Goal: Check status: Check status

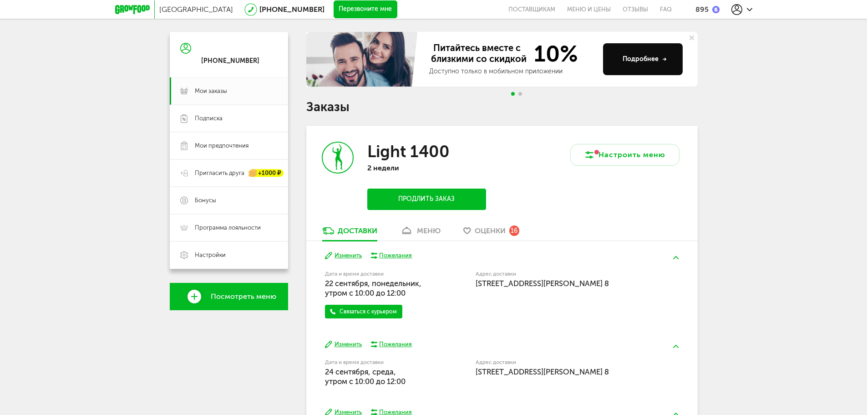
scroll to position [91, 0]
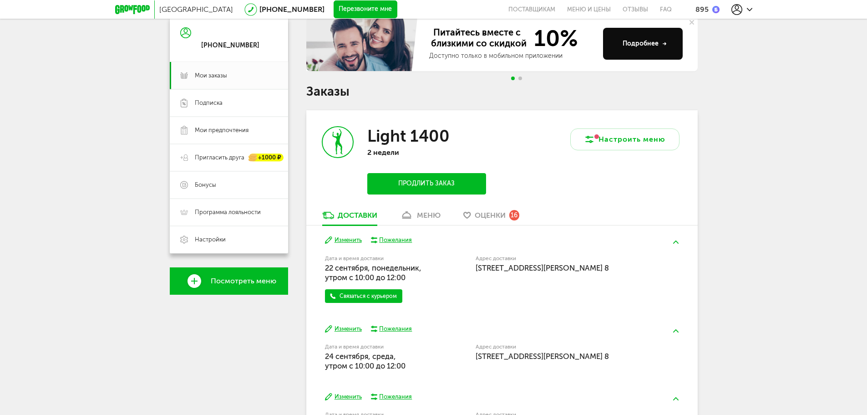
click at [439, 211] on div "меню" at bounding box center [429, 215] width 24 height 9
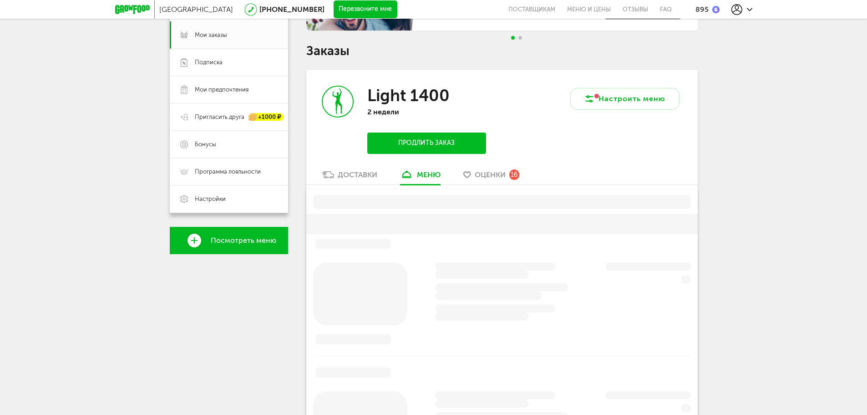
scroll to position [178, 0]
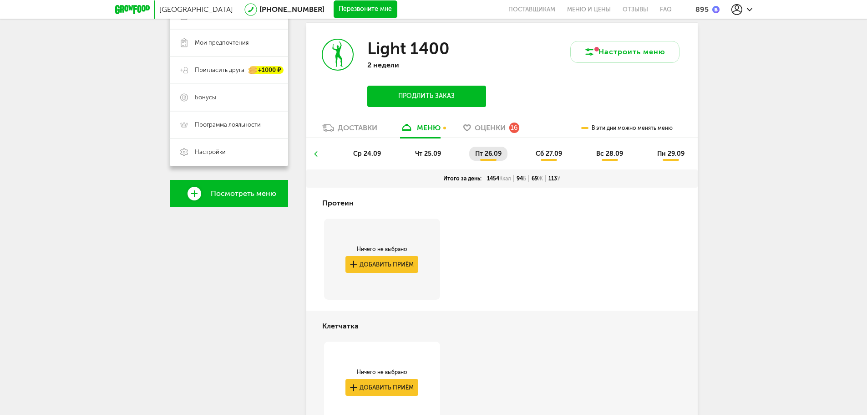
click at [313, 155] on icon at bounding box center [315, 153] width 6 height 5
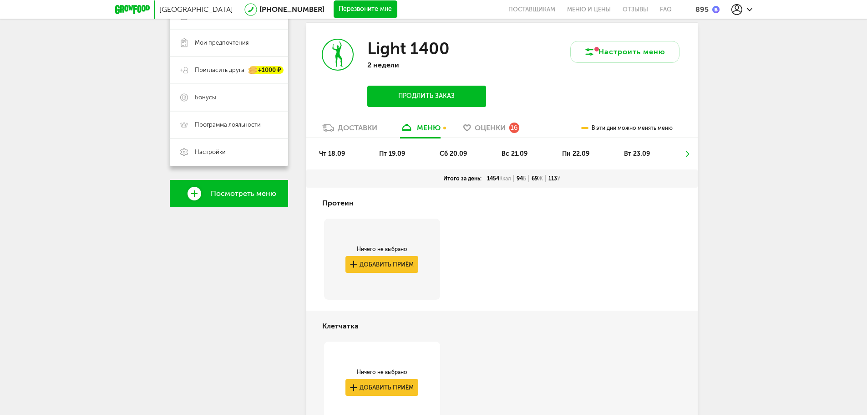
click at [331, 151] on span "чт 18.09" at bounding box center [332, 154] width 26 height 8
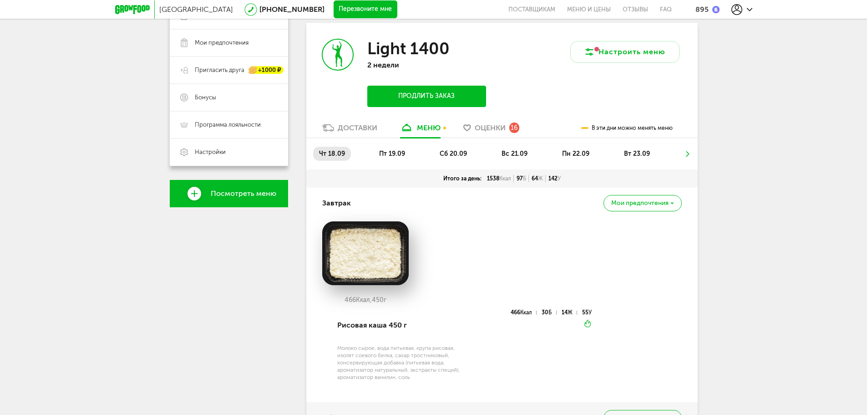
click at [391, 153] on span "пт 19.09" at bounding box center [392, 154] width 26 height 8
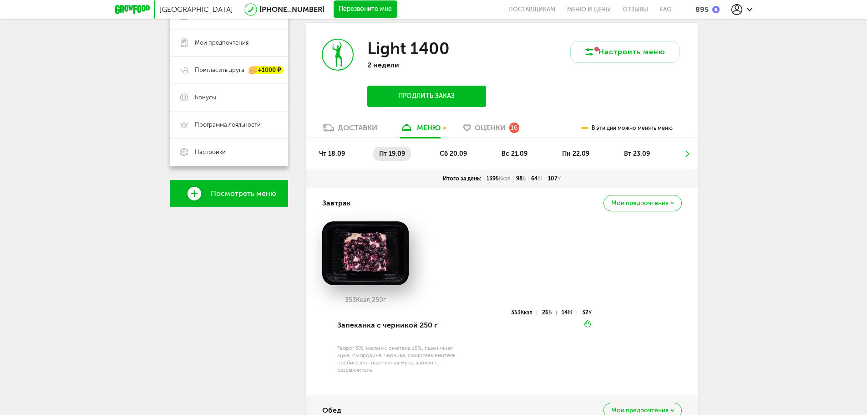
click at [436, 147] on ul "чт 18.09 пт 19.09 сб 20.09 вс 21.09 пн 22.09 вт 23.09" at bounding box center [502, 158] width 378 height 23
click at [513, 149] on li "вс 21.09" at bounding box center [515, 154] width 38 height 14
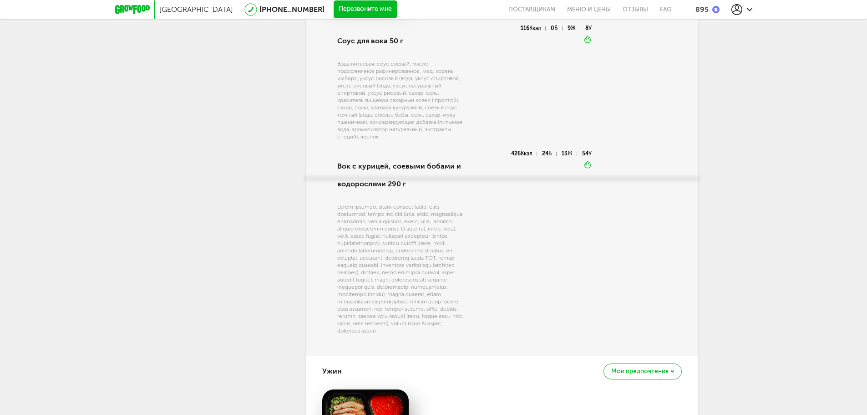
scroll to position [0, 0]
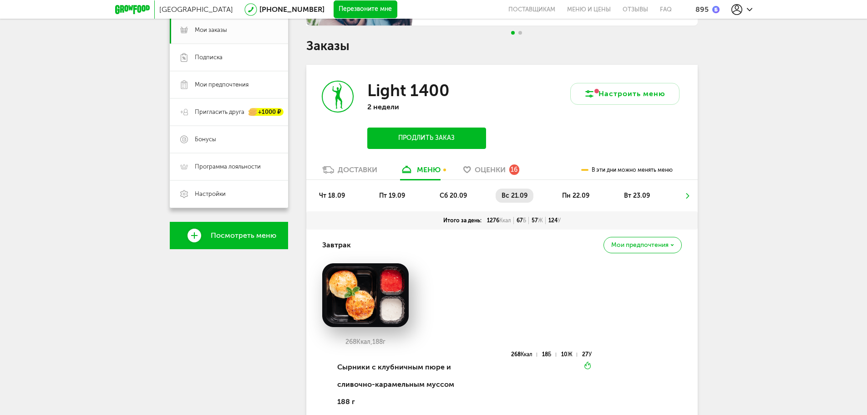
click at [574, 198] on span "пн 22.09" at bounding box center [575, 196] width 27 height 8
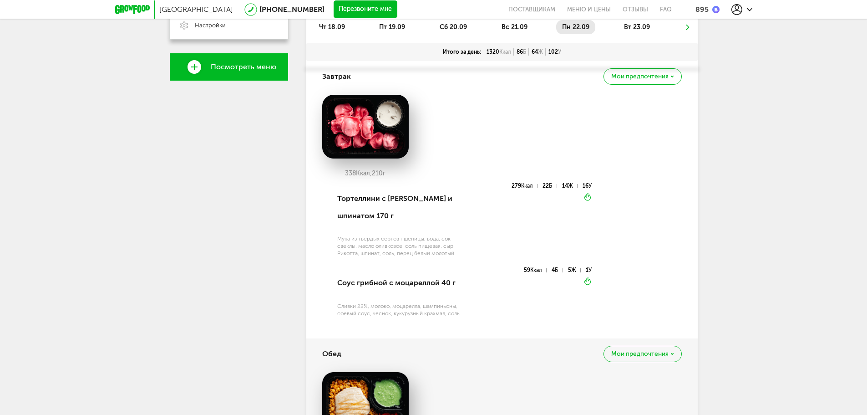
scroll to position [228, 0]
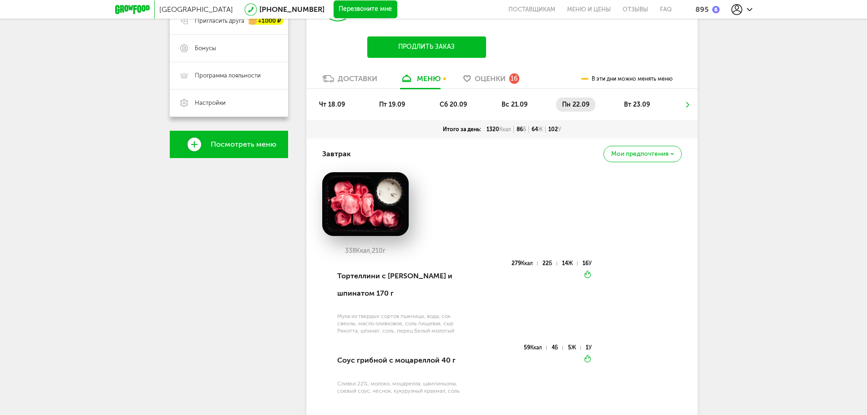
click at [467, 105] on span "сб 20.09" at bounding box center [453, 105] width 27 height 8
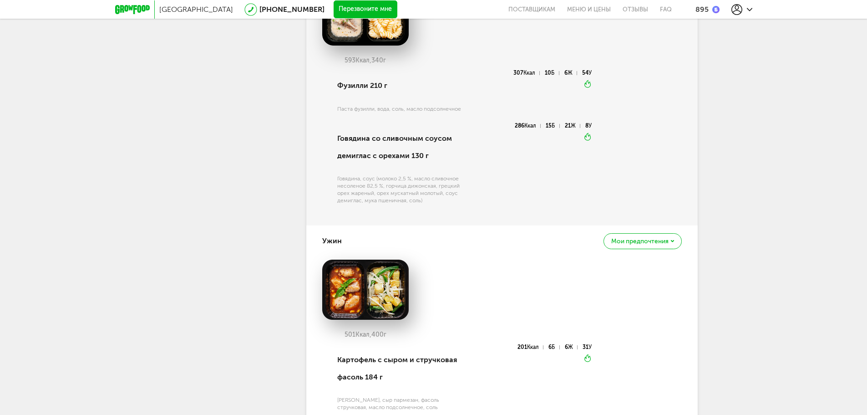
scroll to position [0, 0]
